Goal: Task Accomplishment & Management: Use online tool/utility

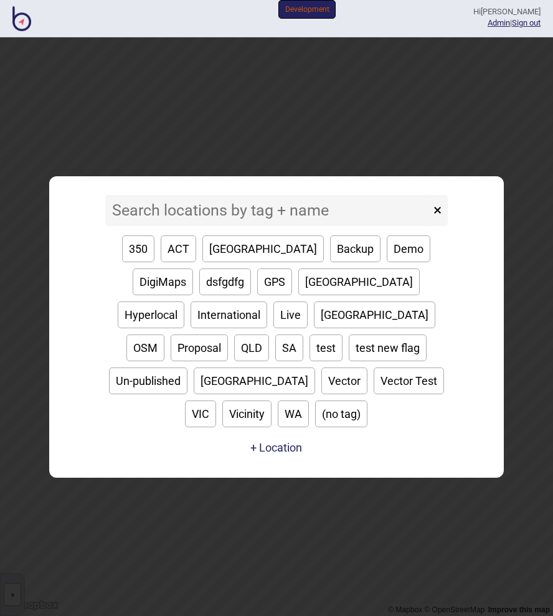
click at [216, 221] on input at bounding box center [267, 210] width 325 height 31
click at [330, 262] on button "Backup" at bounding box center [355, 249] width 50 height 27
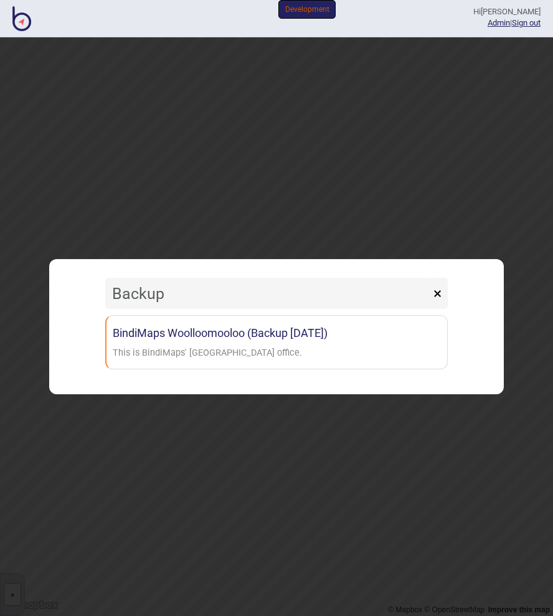
click at [163, 296] on input "Backup" at bounding box center [267, 293] width 325 height 31
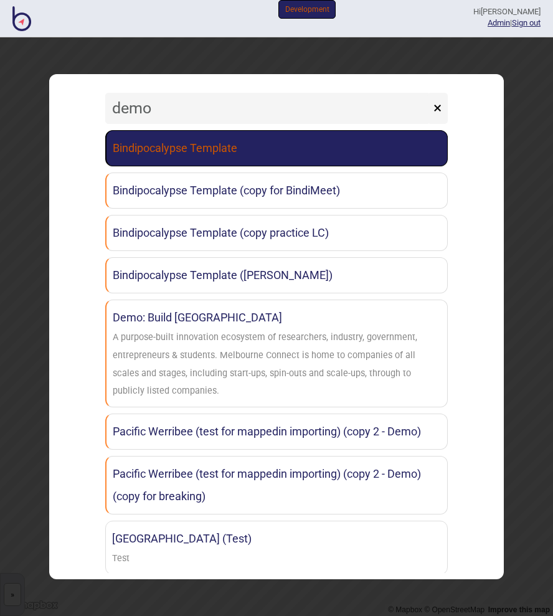
type input "demo"
click at [185, 158] on link "Bindipocalypse Template" at bounding box center [276, 148] width 343 height 36
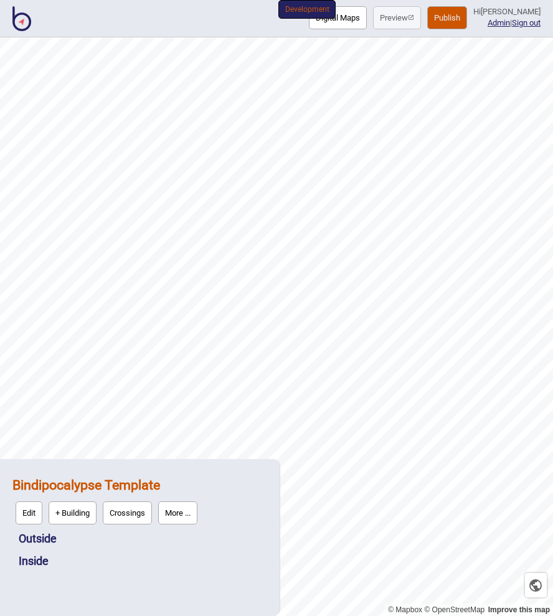
click at [24, 17] on img at bounding box center [21, 18] width 19 height 25
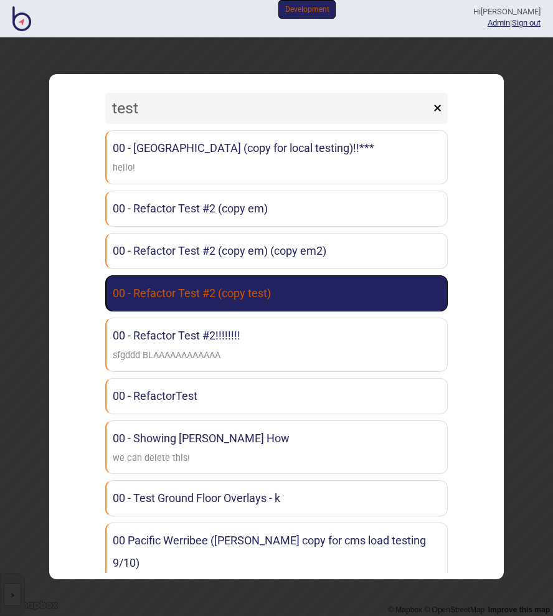
type input "test"
click at [253, 302] on link "00 - Refactor Test #2 (copy test)" at bounding box center [276, 293] width 343 height 36
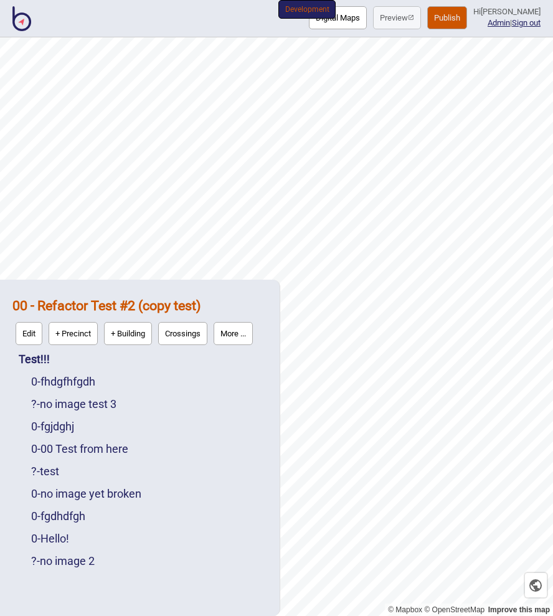
click at [79, 334] on button "+ Precinct" at bounding box center [73, 333] width 49 height 23
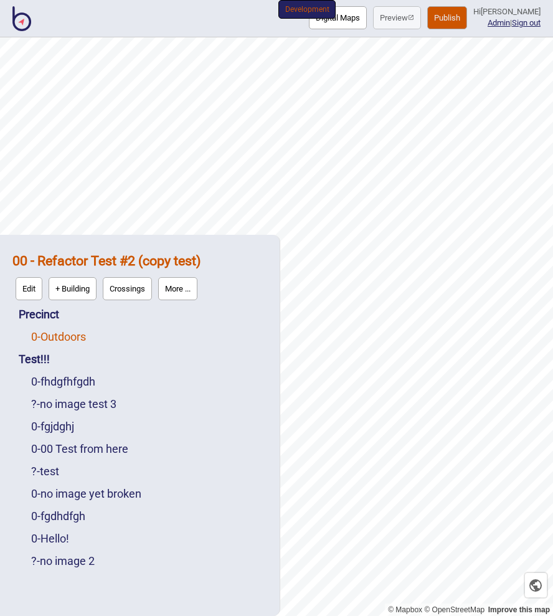
click at [71, 334] on link "0 - Outdoors" at bounding box center [58, 336] width 55 height 13
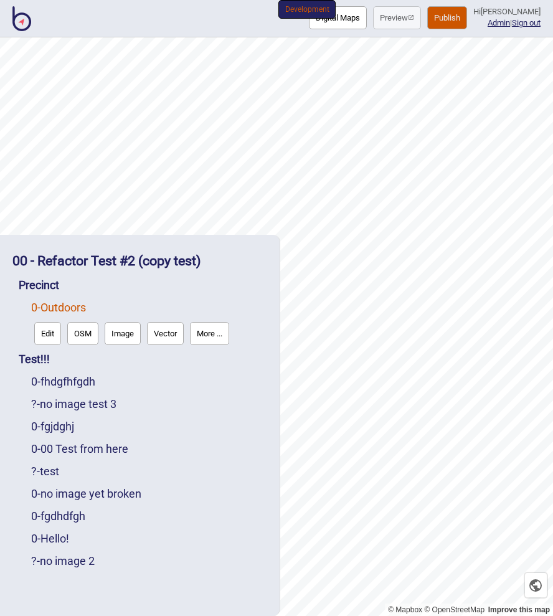
click at [52, 333] on button "Edit" at bounding box center [47, 333] width 27 height 23
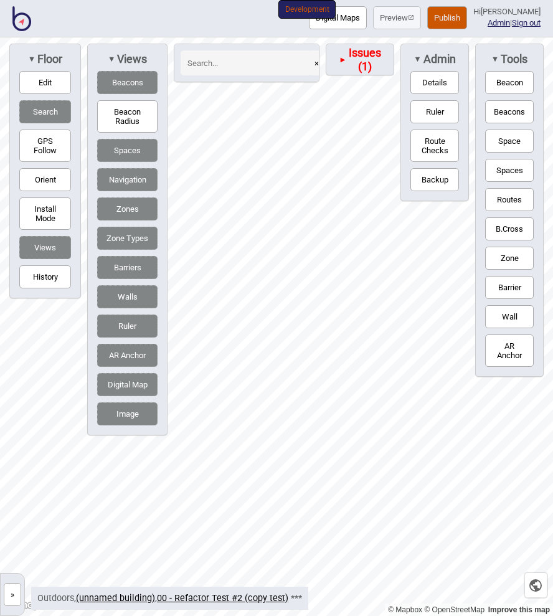
click at [506, 174] on button "Spaces" at bounding box center [510, 170] width 49 height 23
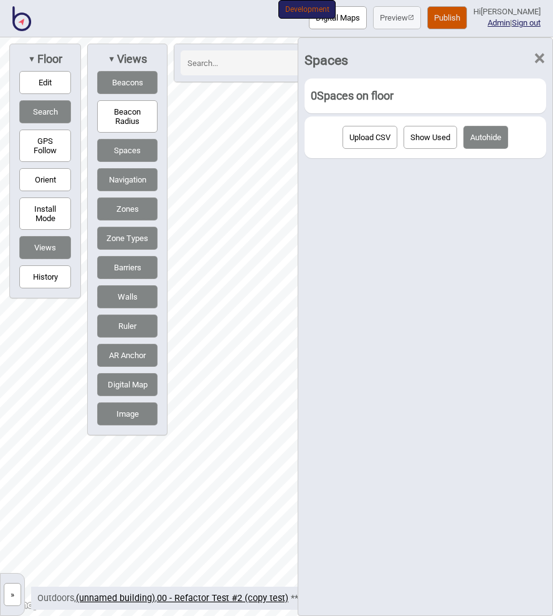
click at [543, 59] on span "×" at bounding box center [539, 58] width 13 height 41
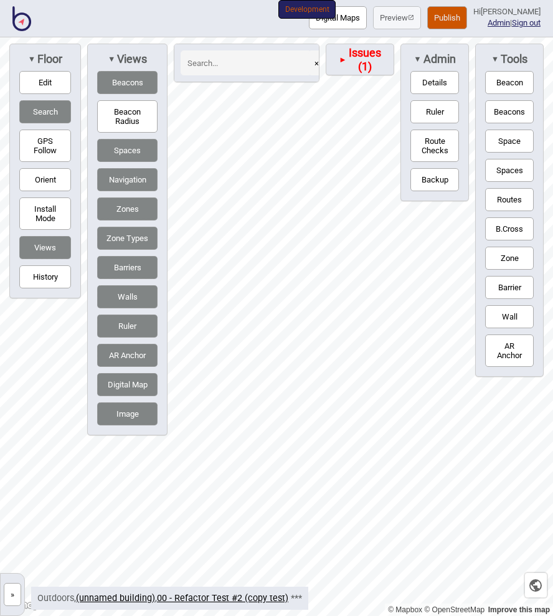
click at [498, 76] on button "Beacon" at bounding box center [510, 82] width 49 height 23
click at [501, 72] on button "Beacon" at bounding box center [510, 82] width 49 height 23
click at [45, 84] on button "Edit" at bounding box center [45, 82] width 52 height 23
click at [7, 600] on button "»" at bounding box center [12, 594] width 17 height 23
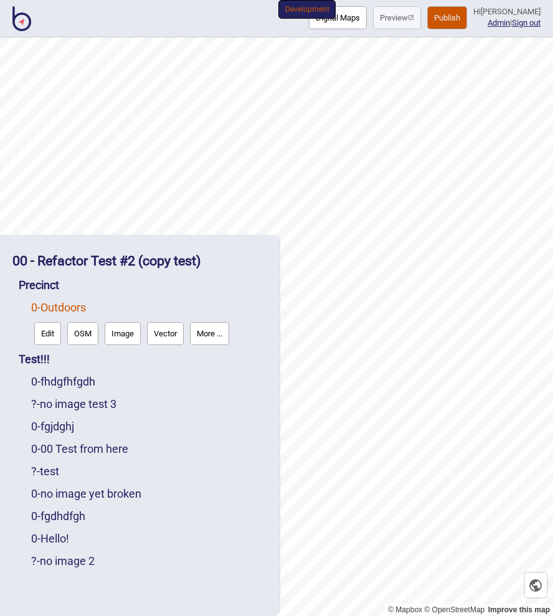
click at [130, 335] on button "Image" at bounding box center [123, 333] width 36 height 23
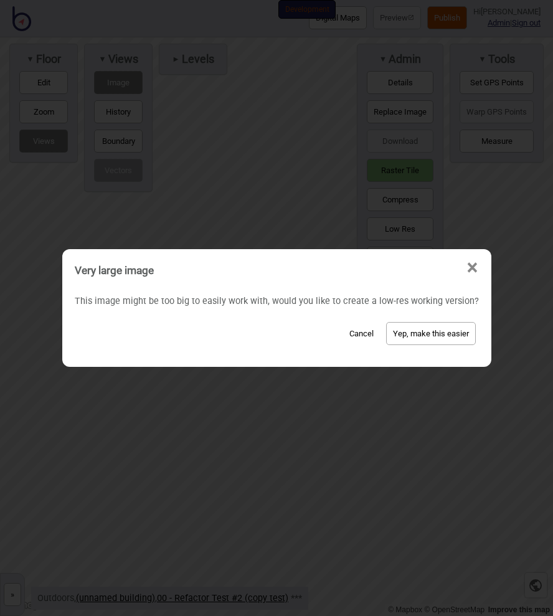
click at [358, 333] on button "Cancel" at bounding box center [361, 333] width 37 height 23
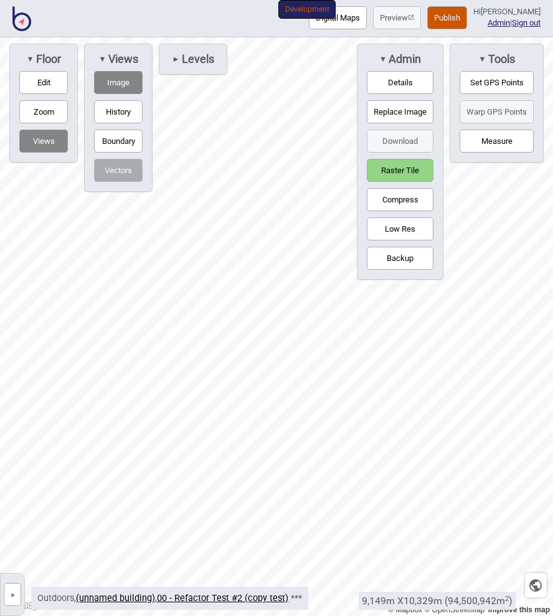
click at [47, 84] on button "Edit" at bounding box center [43, 82] width 49 height 23
click at [6, 587] on button "»" at bounding box center [12, 594] width 17 height 23
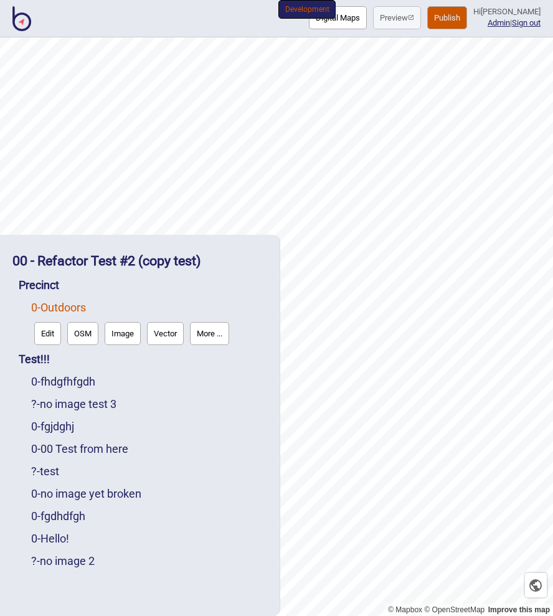
click at [51, 333] on button "Edit" at bounding box center [47, 333] width 27 height 23
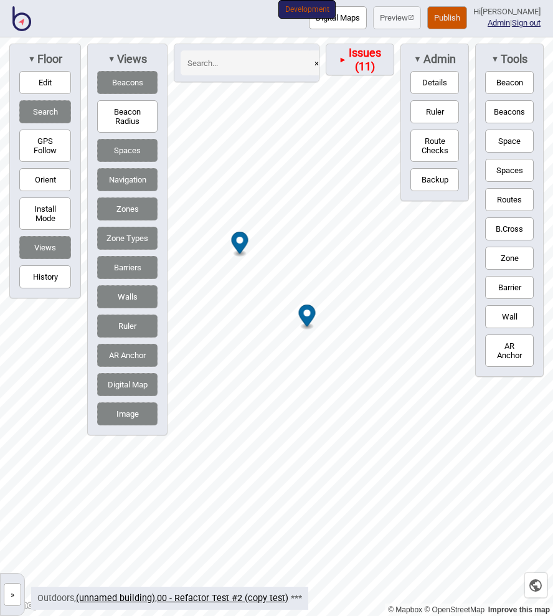
click at [4, 596] on button "»" at bounding box center [12, 594] width 17 height 23
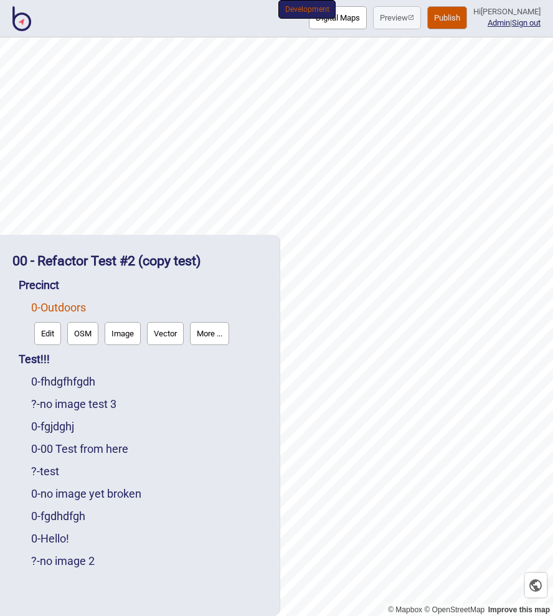
click at [125, 335] on button "Image" at bounding box center [123, 333] width 36 height 23
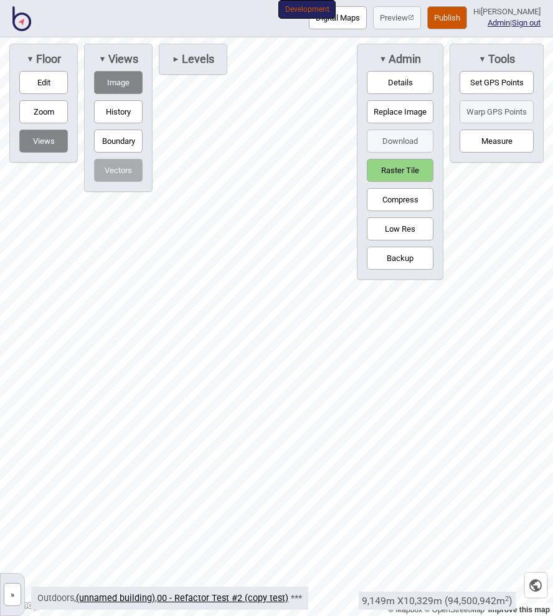
click at [121, 145] on button "Boundary" at bounding box center [118, 141] width 49 height 23
click at [47, 79] on button "Edit" at bounding box center [43, 82] width 49 height 23
click at [342, 37] on div at bounding box center [276, 37] width 553 height 0
click at [117, 37] on div at bounding box center [276, 37] width 553 height 0
click at [65, 37] on div at bounding box center [276, 37] width 553 height 0
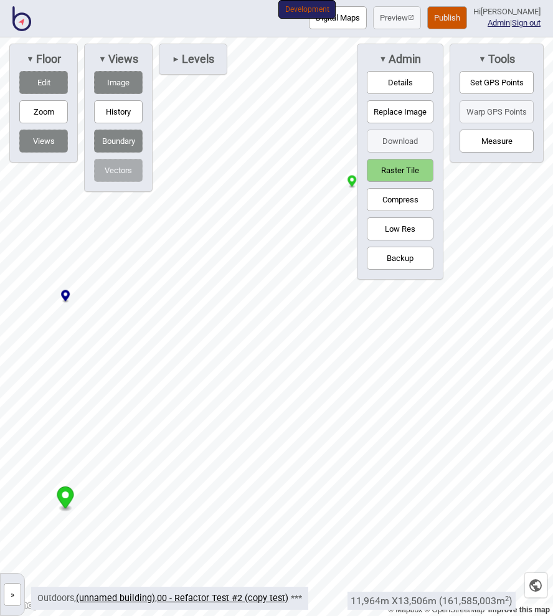
click at [354, 37] on div at bounding box center [276, 37] width 553 height 0
click at [4, 598] on button "»" at bounding box center [12, 594] width 17 height 23
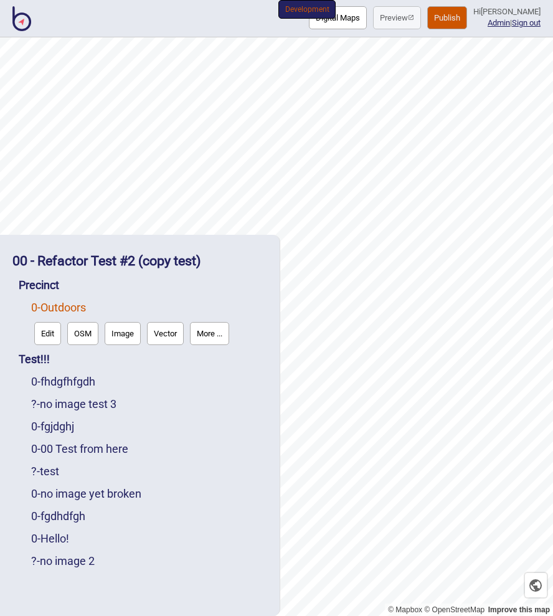
click at [47, 335] on button "Edit" at bounding box center [47, 333] width 27 height 23
